Goal: Task Accomplishment & Management: Use online tool/utility

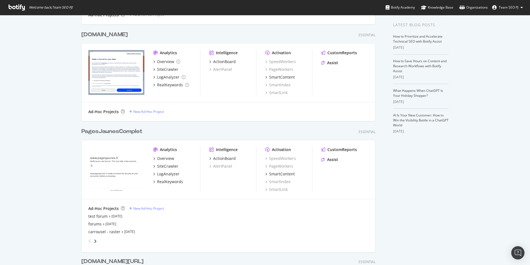
scroll to position [112, 0]
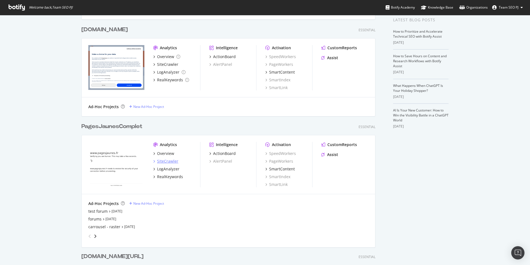
click at [168, 161] on div "SiteCrawler" at bounding box center [167, 161] width 21 height 6
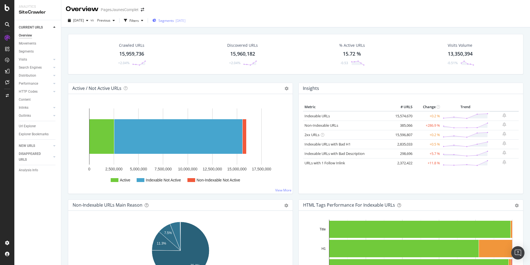
click at [186, 20] on div "2024-02-26" at bounding box center [181, 20] width 10 height 5
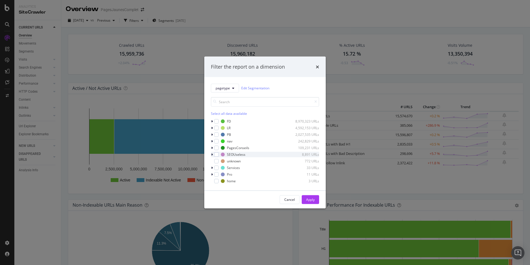
click at [212, 154] on icon "modal" at bounding box center [212, 153] width 2 height 3
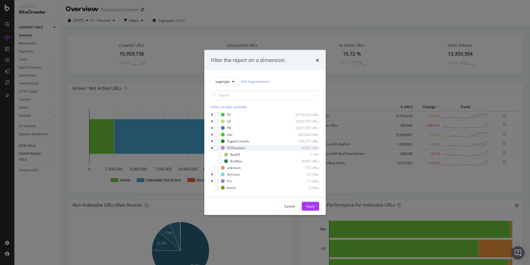
click at [212, 147] on icon "modal" at bounding box center [212, 147] width 2 height 3
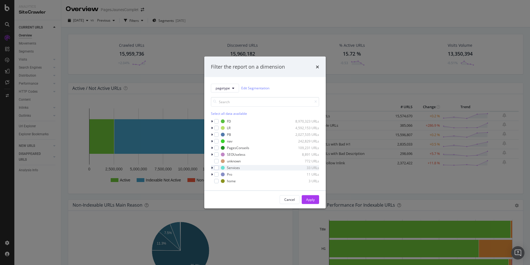
click at [212, 168] on icon "modal" at bounding box center [212, 167] width 2 height 3
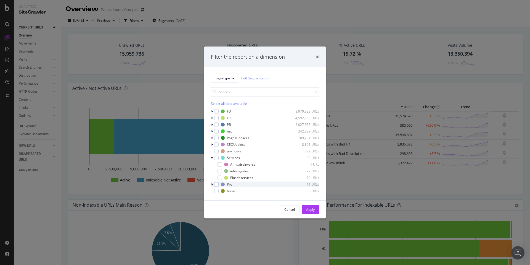
click at [212, 184] on icon "modal" at bounding box center [212, 183] width 2 height 3
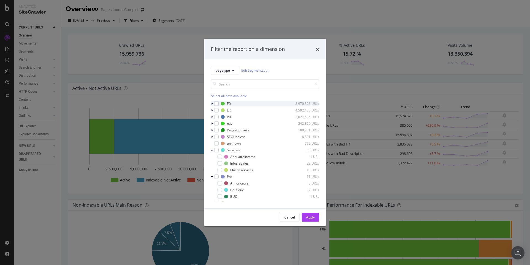
click at [212, 103] on icon "modal" at bounding box center [212, 103] width 2 height 3
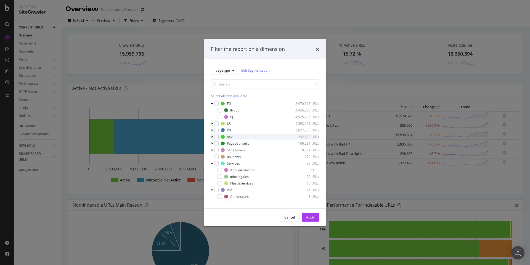
click at [212, 136] on icon "modal" at bounding box center [212, 136] width 2 height 3
click at [213, 136] on icon "modal" at bounding box center [212, 136] width 2 height 3
click at [234, 72] on button "pagetype" at bounding box center [225, 70] width 28 height 9
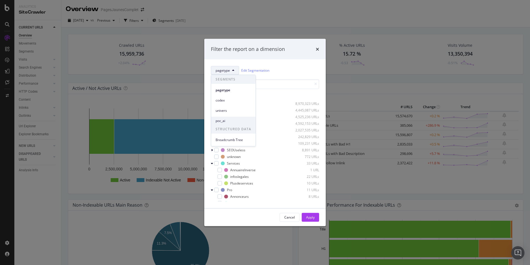
click at [228, 122] on span "poc_ai" at bounding box center [234, 120] width 36 height 5
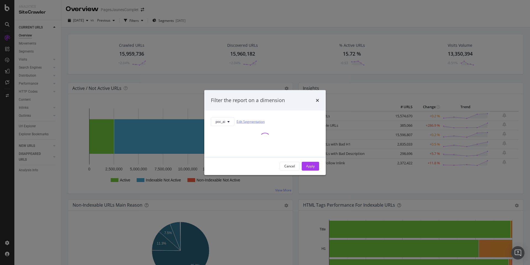
click at [250, 119] on link "Edit Segmentation" at bounding box center [251, 122] width 28 height 6
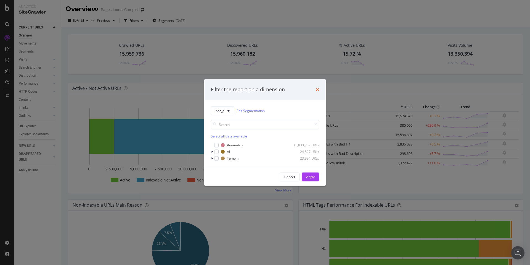
click at [317, 88] on icon "times" at bounding box center [317, 89] width 3 height 4
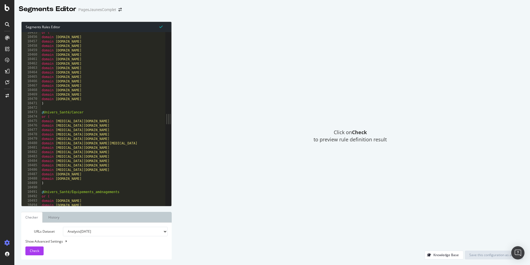
scroll to position [1357, 0]
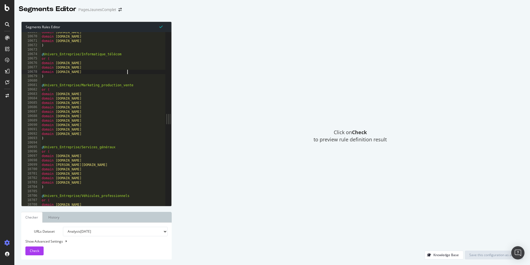
click at [133, 73] on div "domain [DOMAIN_NAME] domain [DOMAIN_NAME] domain [DOMAIN_NAME] ) @ Univers_Entr…" at bounding box center [136, 121] width 191 height 182
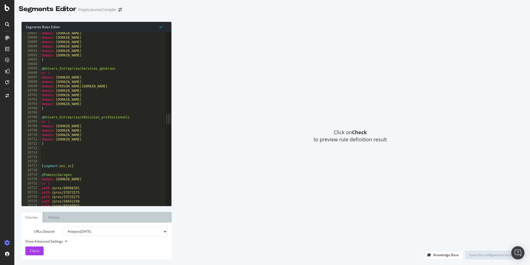
click at [119, 168] on div "domain [DOMAIN_NAME] domain [DOMAIN_NAME] domain [DOMAIN_NAME] domain [DOMAIN_N…" at bounding box center [136, 122] width 191 height 182
type textarea "[segment:poc_ai]"
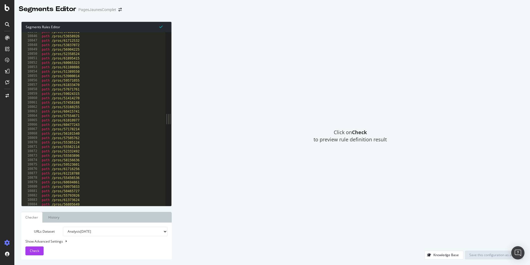
scroll to position [1388, 0]
drag, startPoint x: 517, startPoint y: 42, endPoint x: 493, endPoint y: 1, distance: 47.9
click at [517, 42] on div "Click on Check to preview rule definition result" at bounding box center [350, 136] width 346 height 229
